Goal: Navigation & Orientation: Find specific page/section

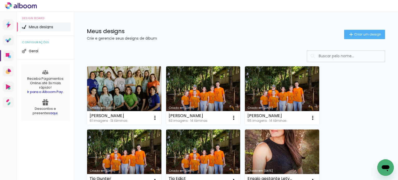
click at [43, 31] on li "Meus designs" at bounding box center [45, 26] width 51 height 9
